Goal: Transaction & Acquisition: Purchase product/service

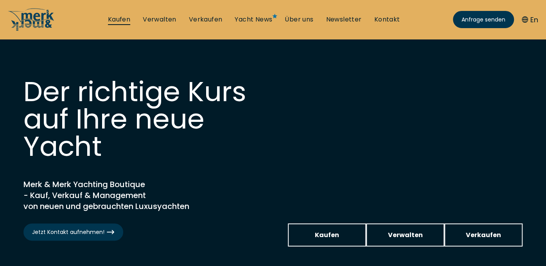
drag, startPoint x: 0, startPoint y: 0, endPoint x: 117, endPoint y: 22, distance: 118.9
click at [117, 22] on link "Kaufen" at bounding box center [119, 19] width 22 height 9
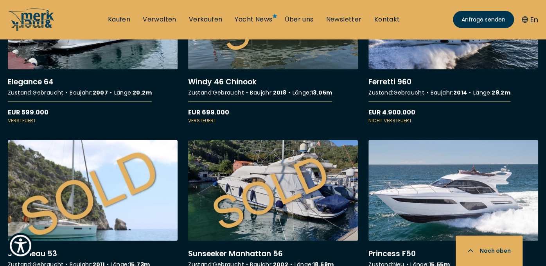
scroll to position [5913, 0]
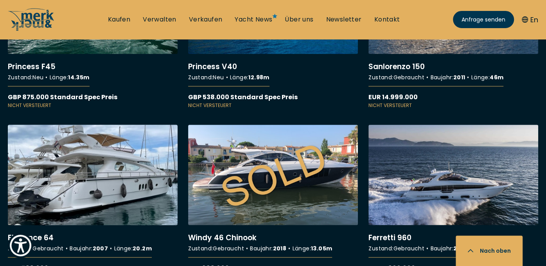
click at [91, 142] on link "More details about Elegance 64" at bounding box center [93, 203] width 170 height 156
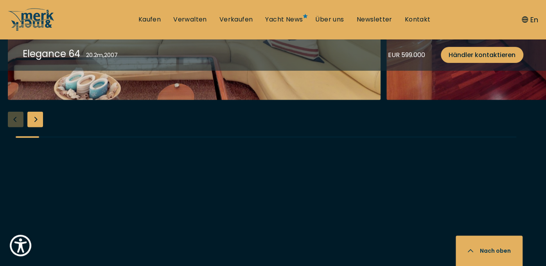
scroll to position [1329, 0]
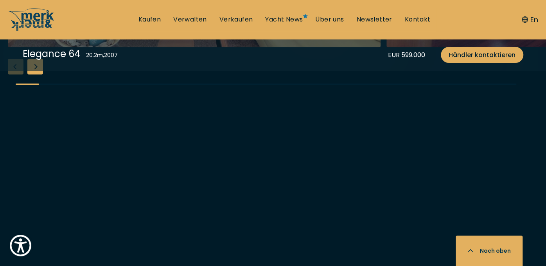
scroll to position [3213, 0]
